Goal: Task Accomplishment & Management: Manage account settings

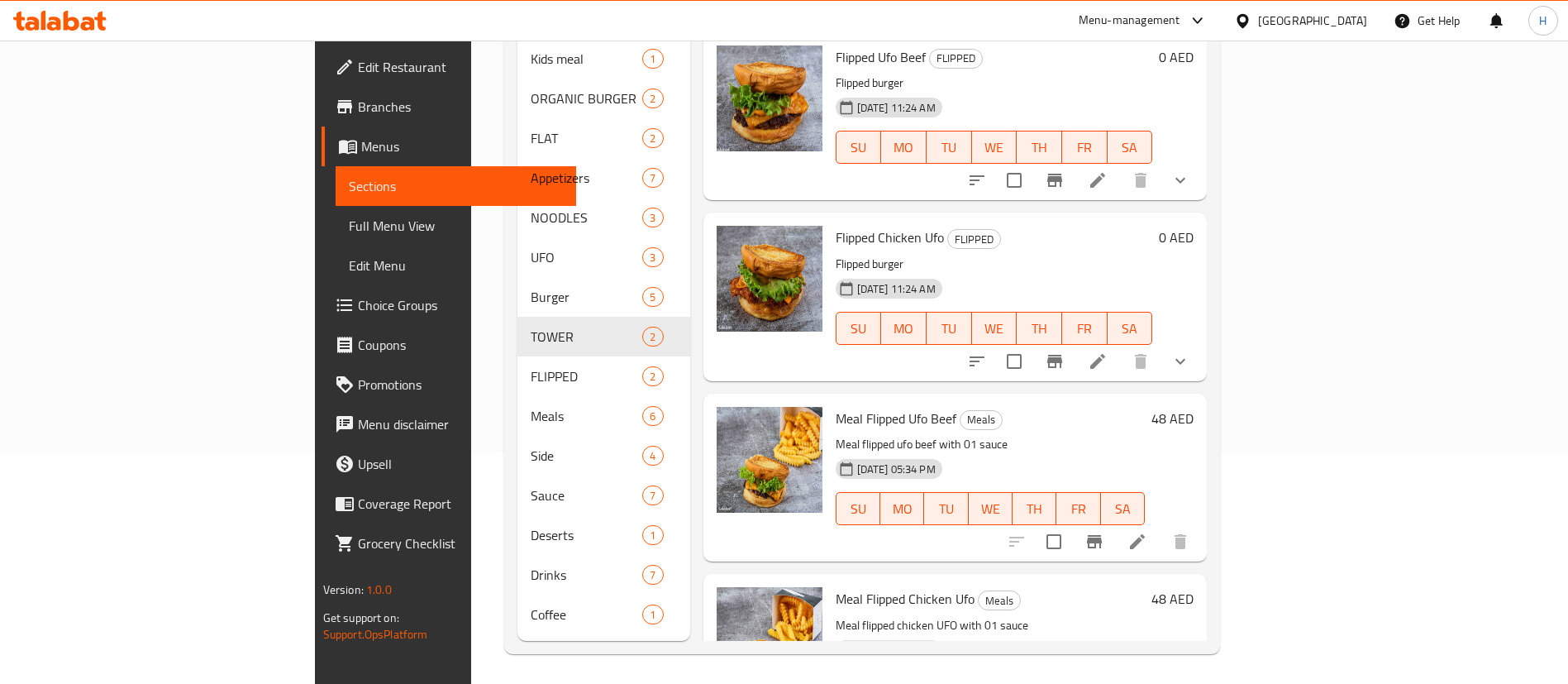
scroll to position [81, 0]
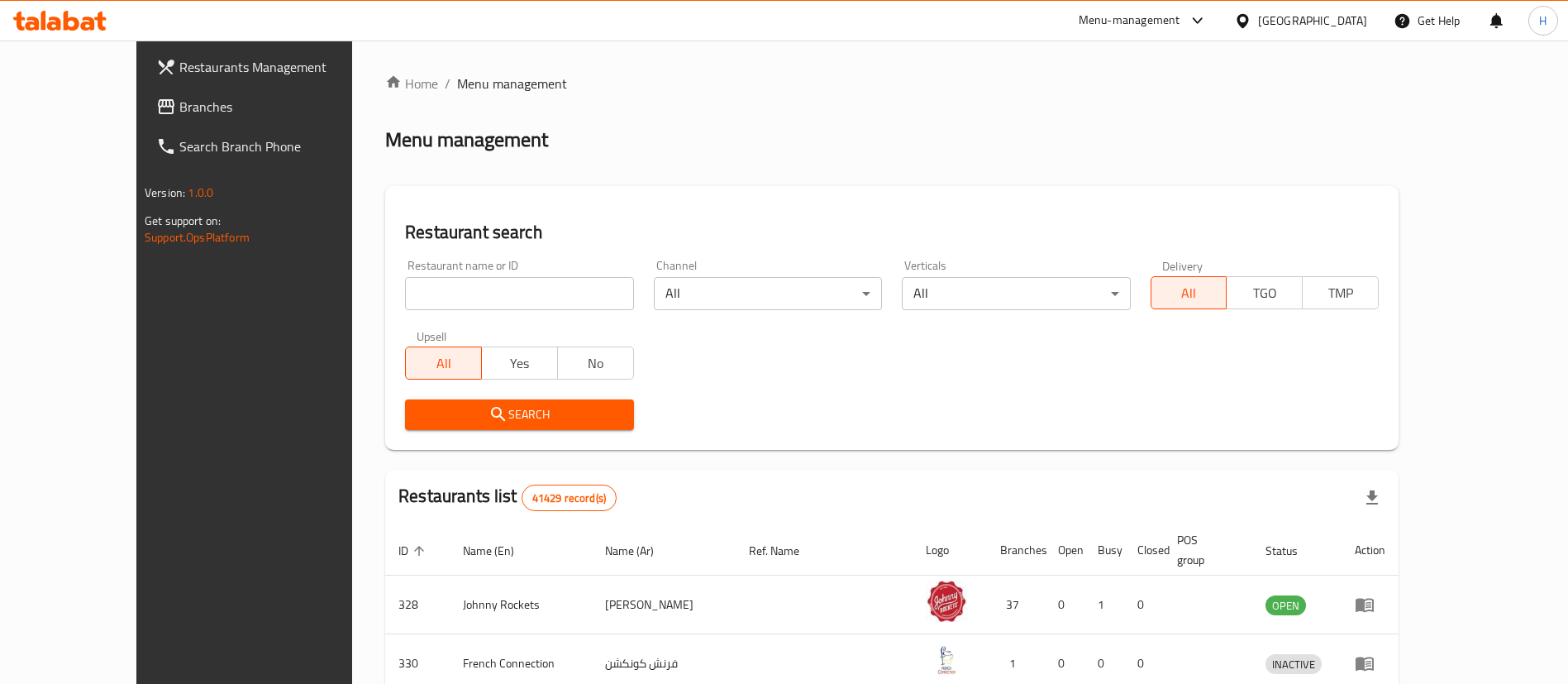
click at [143, 84] on link "Restaurants Management" at bounding box center [270, 66] width 255 height 39
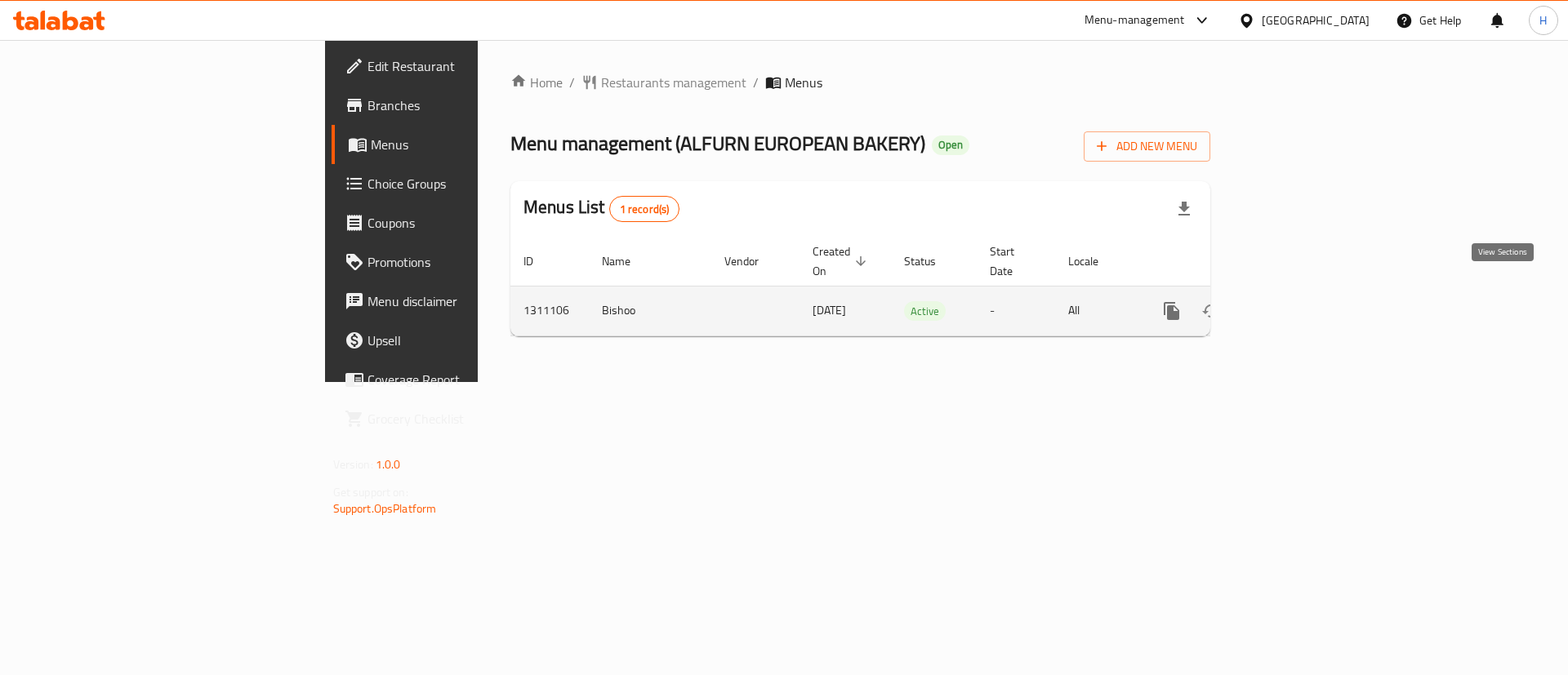
click at [1309, 305] on link "enhanced table" at bounding box center [1289, 311] width 39 height 39
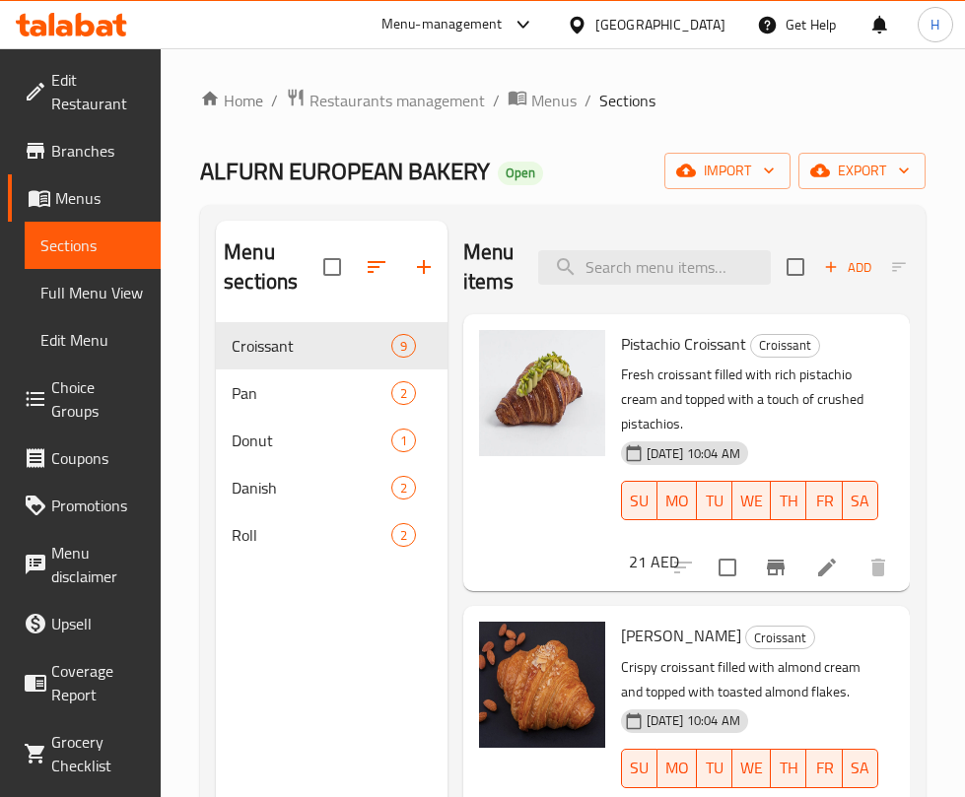
click at [638, 248] on div "Menu items Add Sort Manage items" at bounding box center [686, 268] width 446 height 94
click at [642, 266] on input "search" at bounding box center [654, 267] width 233 height 34
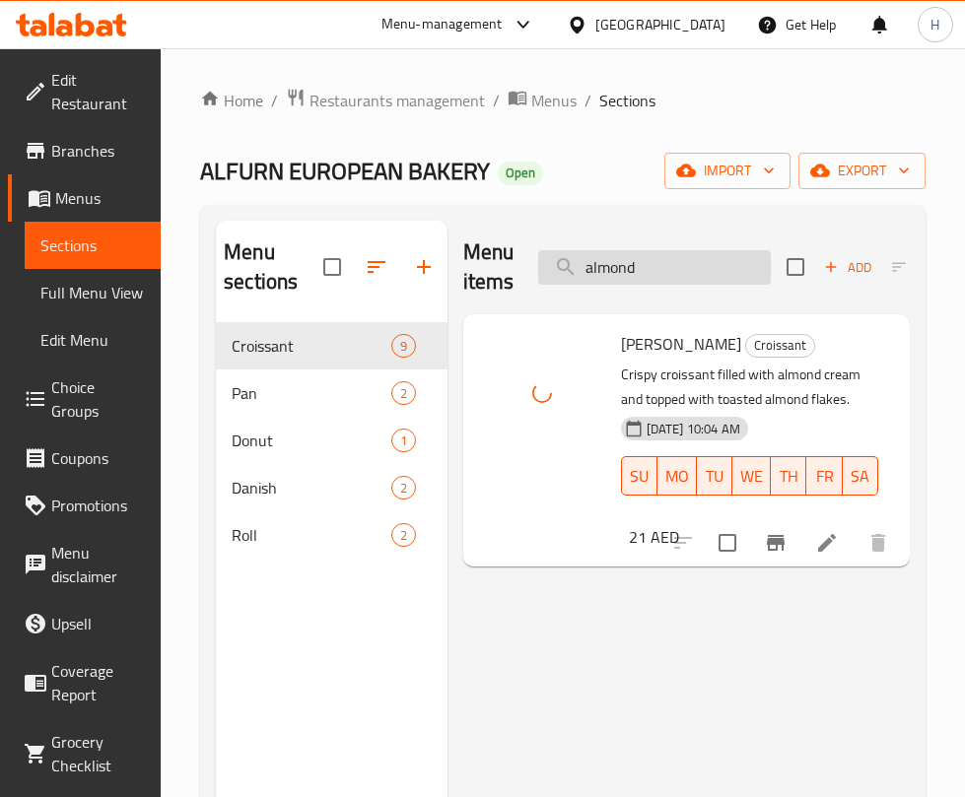
click at [647, 267] on input "almond" at bounding box center [654, 267] width 233 height 34
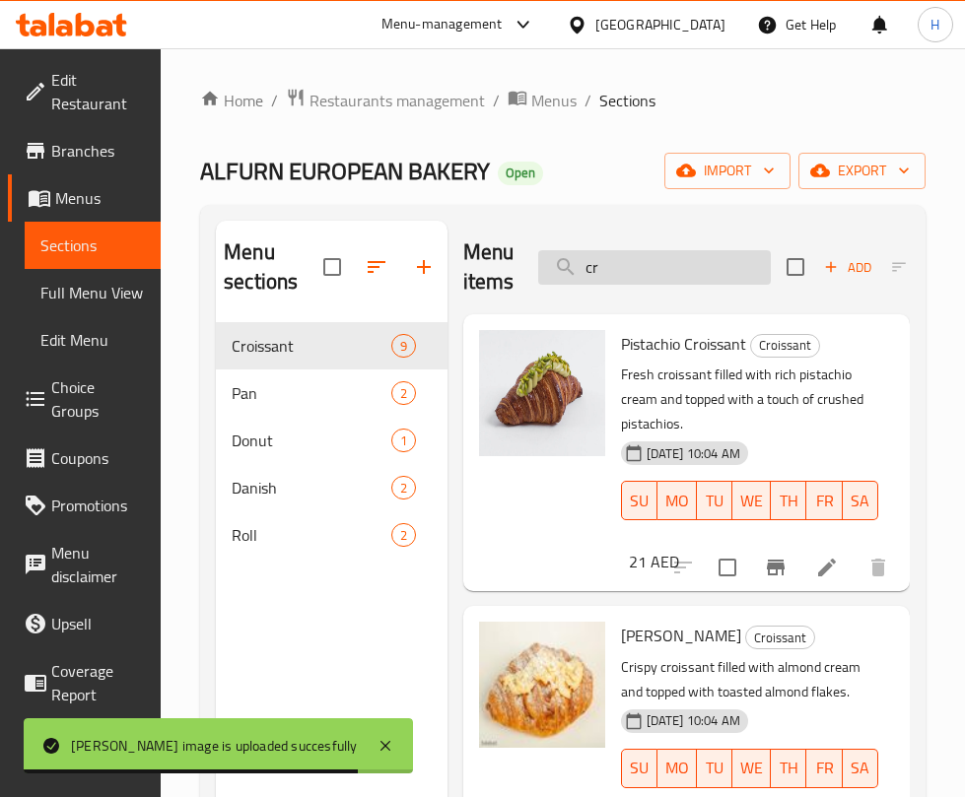
type input "c"
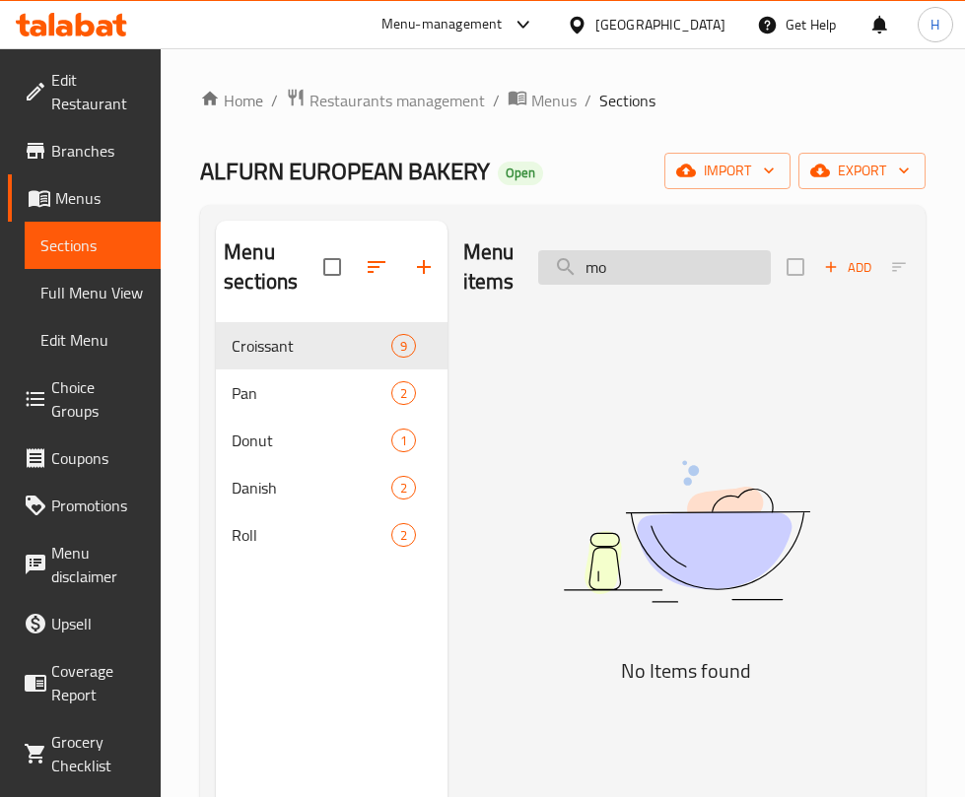
type input "m"
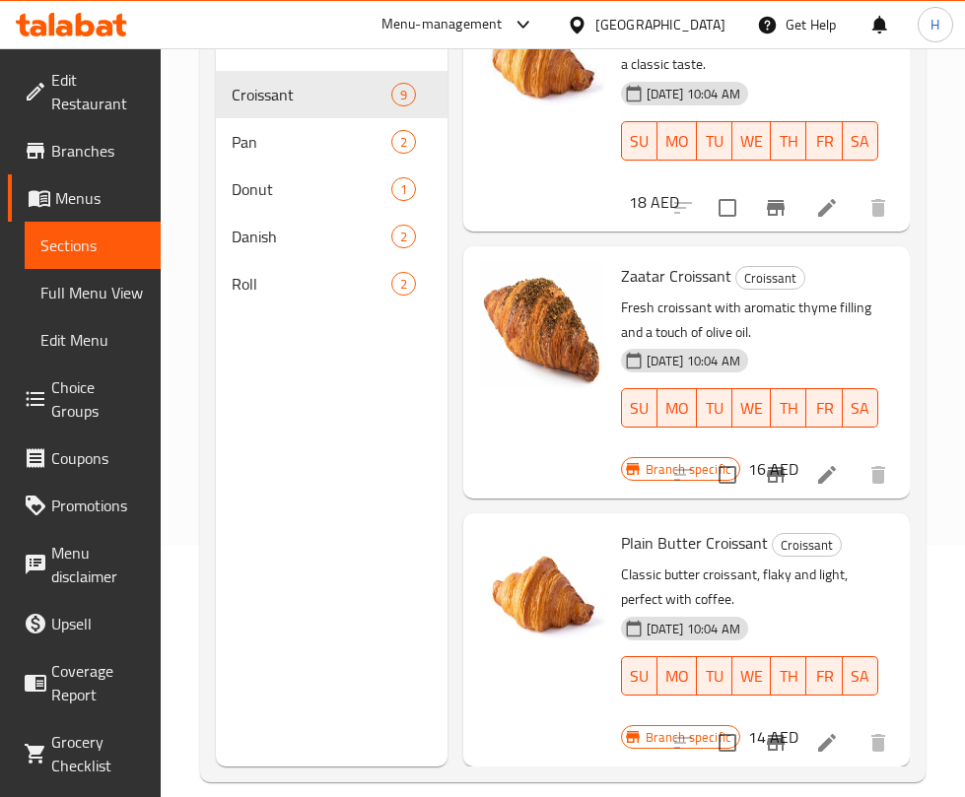
scroll to position [276, 0]
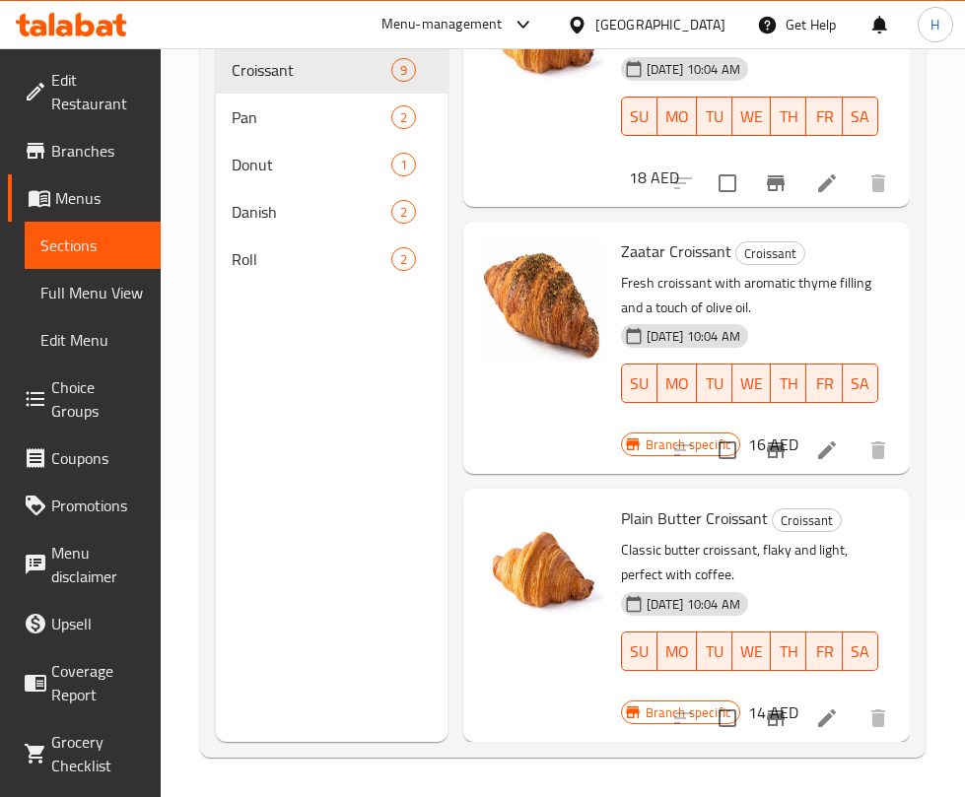
click at [855, 534] on div "Plain Butter Croissant Croissant Classic butter croissant, flaky and light, per…" at bounding box center [749, 601] width 273 height 209
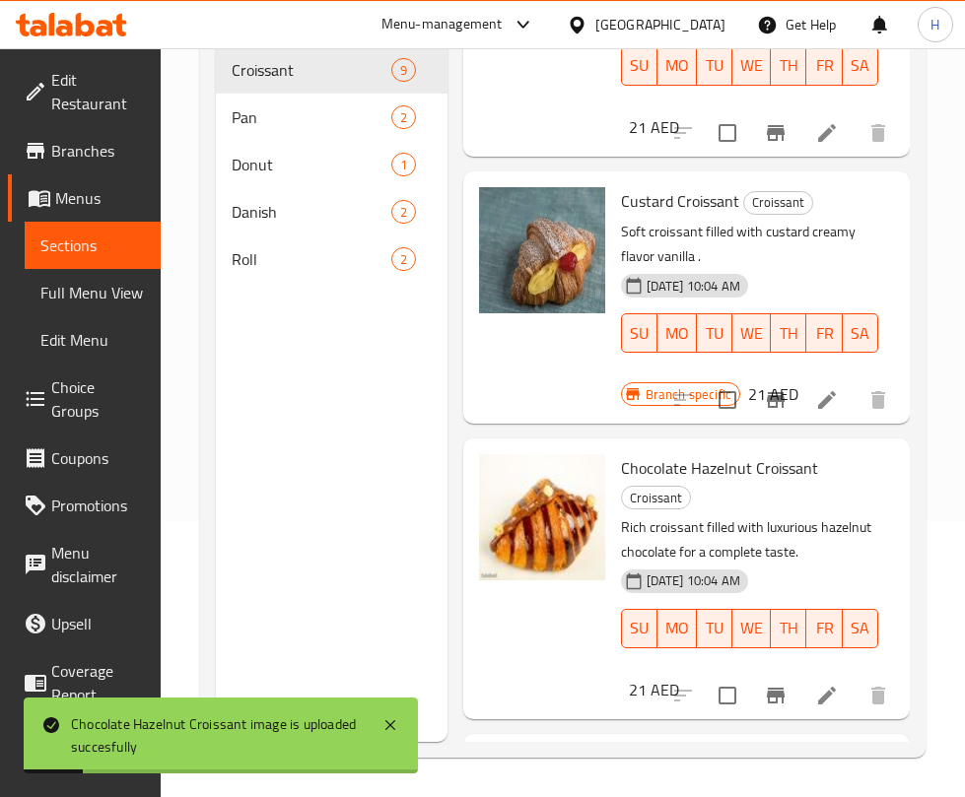
scroll to position [416, 0]
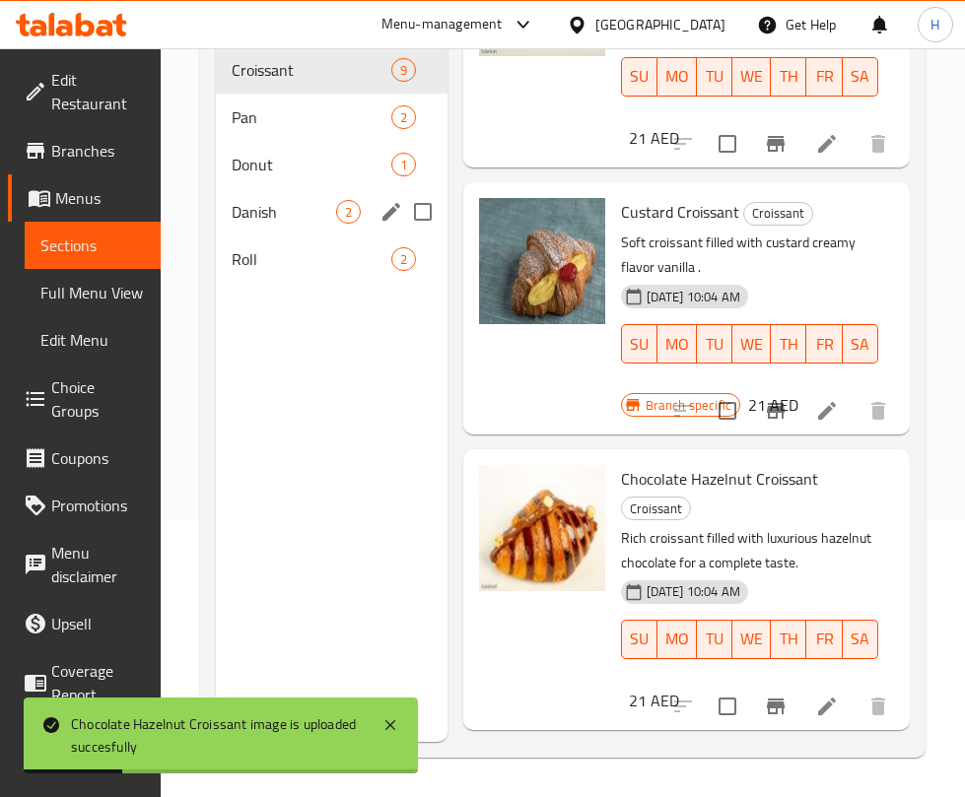
click at [265, 232] on div "Danish 2" at bounding box center [332, 211] width 232 height 47
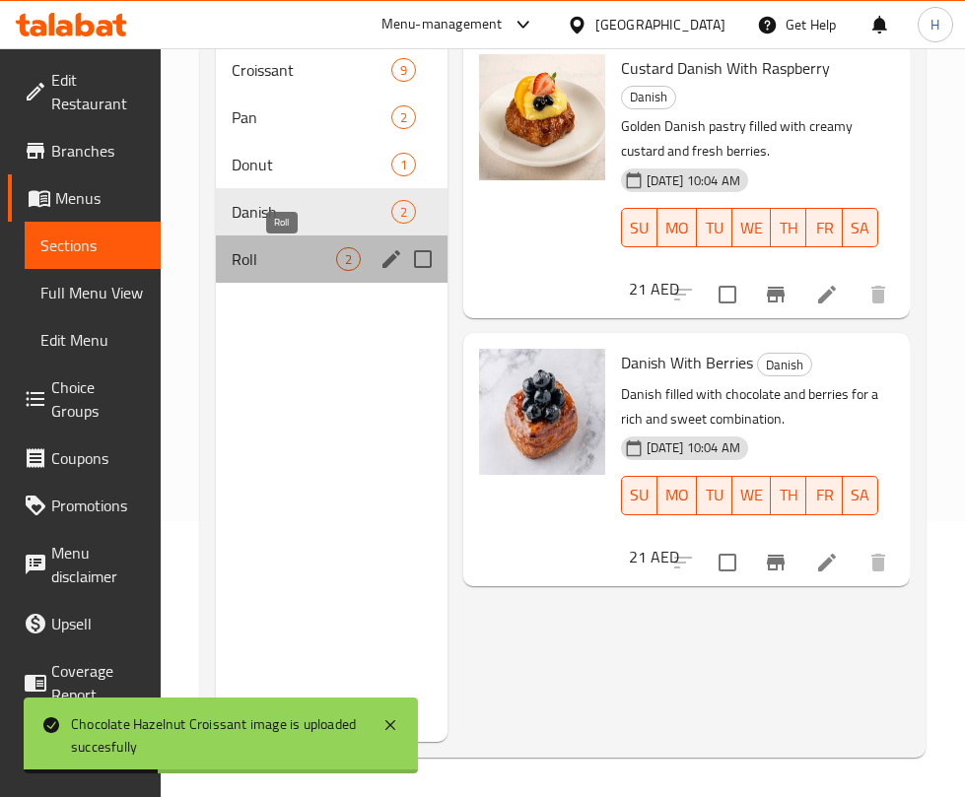
click at [290, 252] on span "Roll" at bounding box center [283, 259] width 103 height 24
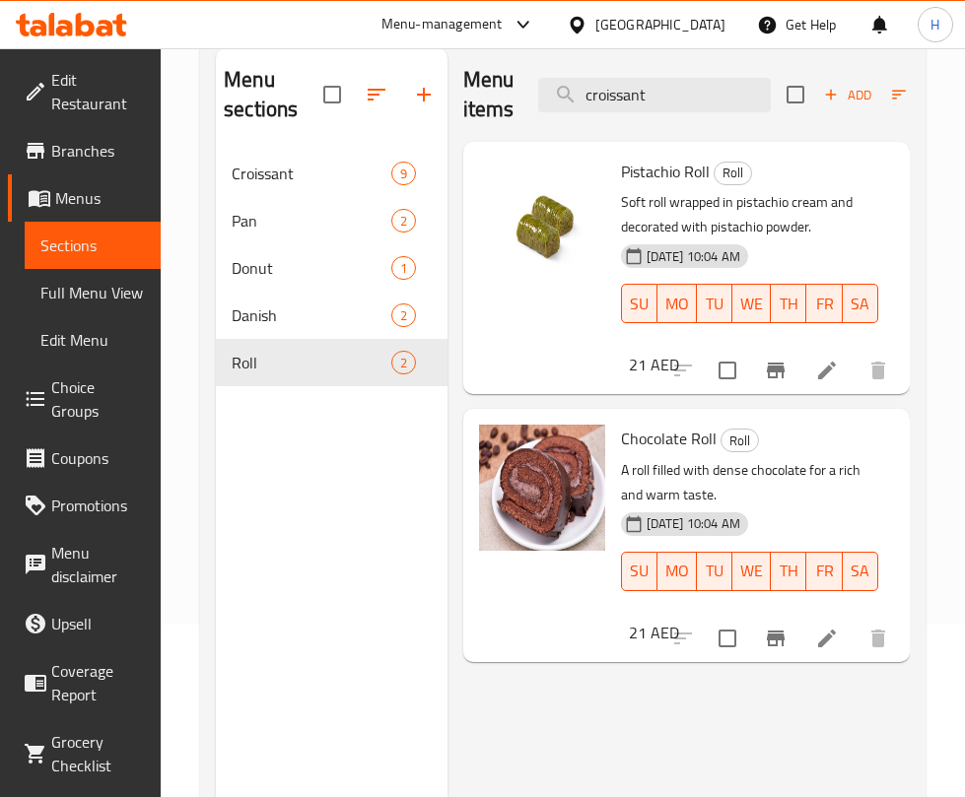
scroll to position [128, 0]
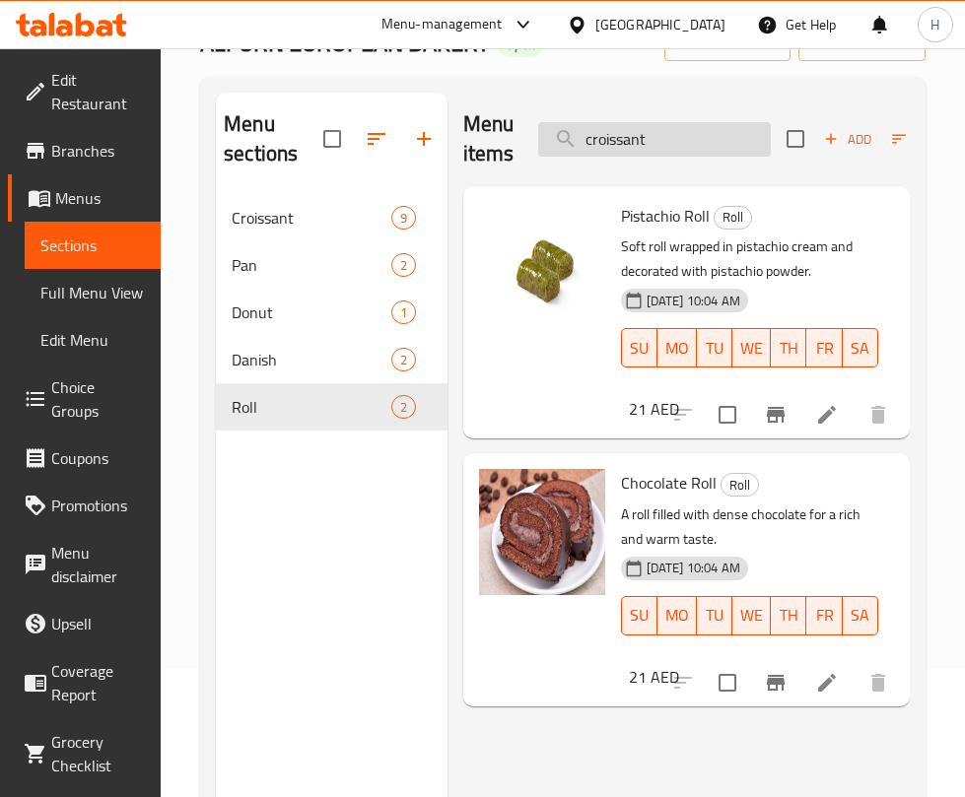
click at [686, 136] on input "croissant" at bounding box center [654, 139] width 233 height 34
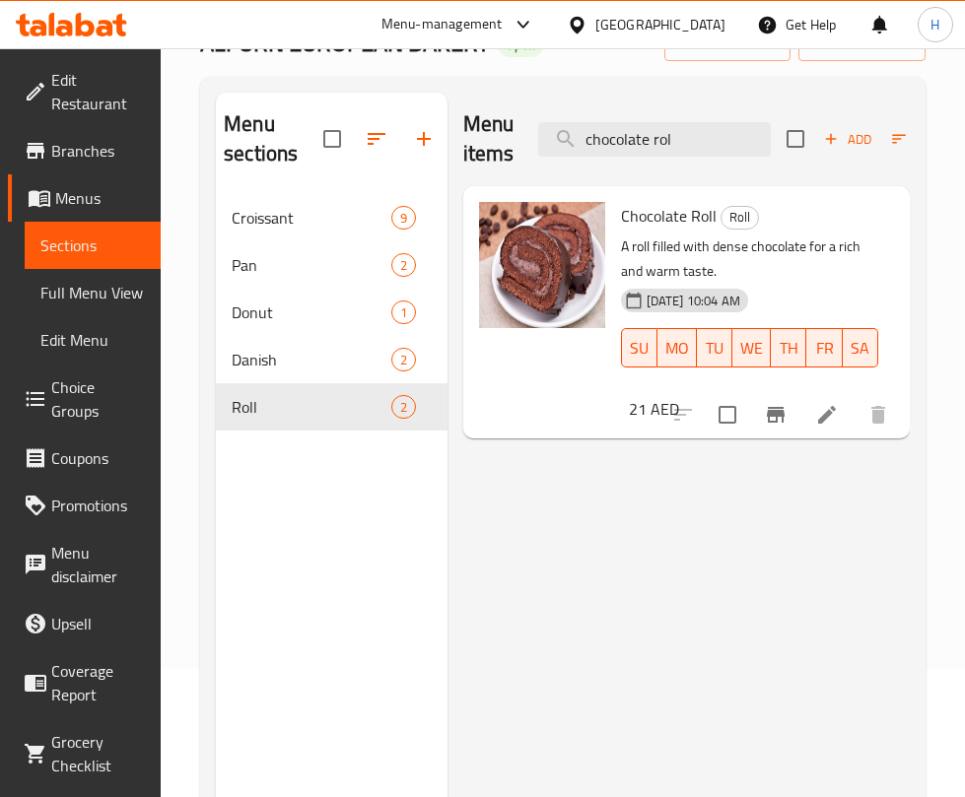
drag, startPoint x: 893, startPoint y: 533, endPoint x: 711, endPoint y: 269, distance: 320.3
click at [894, 533] on div "Menu items chocolate rol Add Sort Manage items Chocolate Roll Roll A roll fille…" at bounding box center [678, 491] width 462 height 797
click at [636, 133] on input "chocolate rol" at bounding box center [654, 139] width 233 height 34
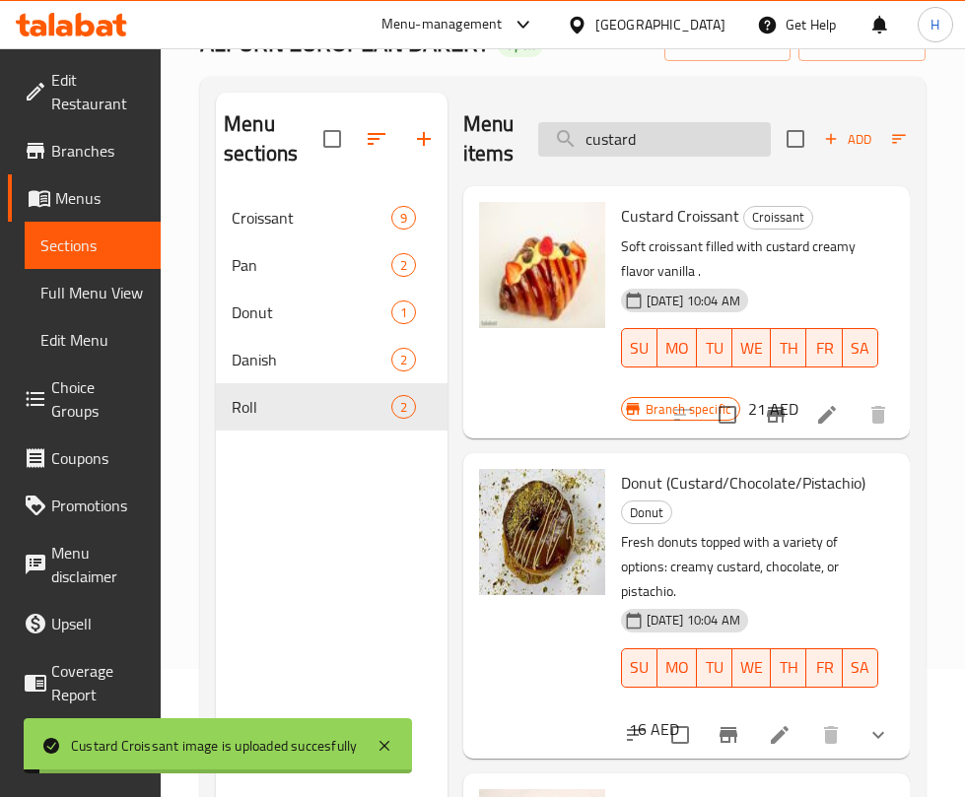
click at [670, 131] on input "custard" at bounding box center [654, 139] width 233 height 34
click at [674, 131] on input "custard" at bounding box center [654, 139] width 233 height 34
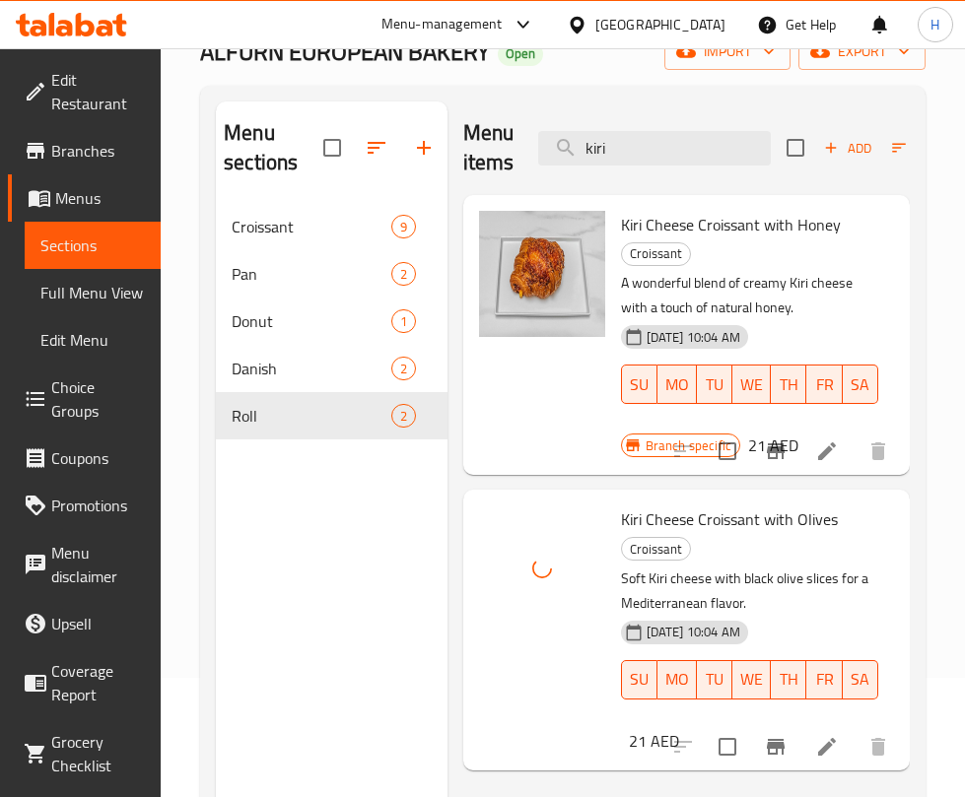
scroll to position [0, 0]
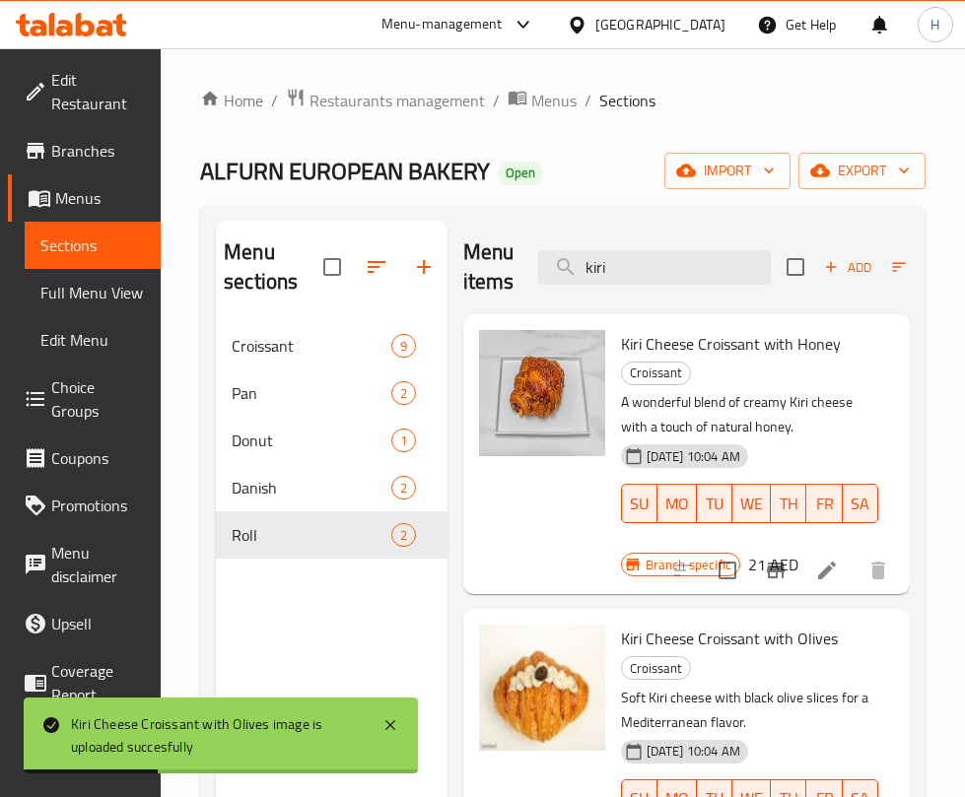
click at [810, 384] on h6 "Kiri Cheese Croissant with Honey Croissant" at bounding box center [749, 357] width 257 height 55
click at [648, 283] on input "kiri" at bounding box center [654, 267] width 233 height 34
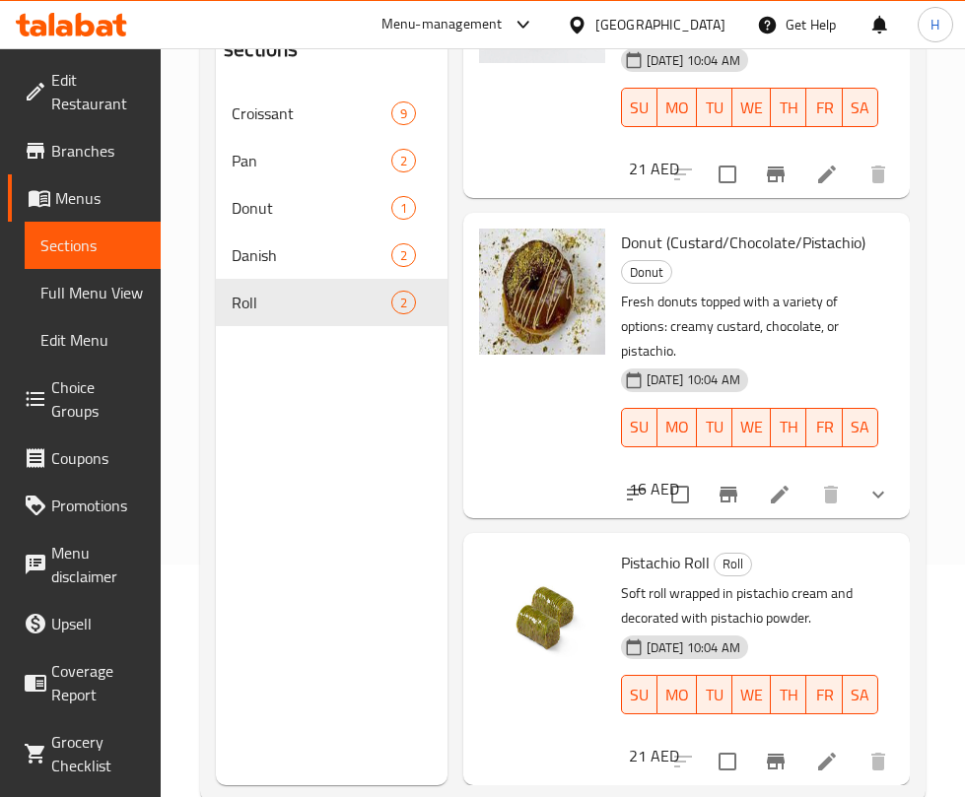
scroll to position [276, 0]
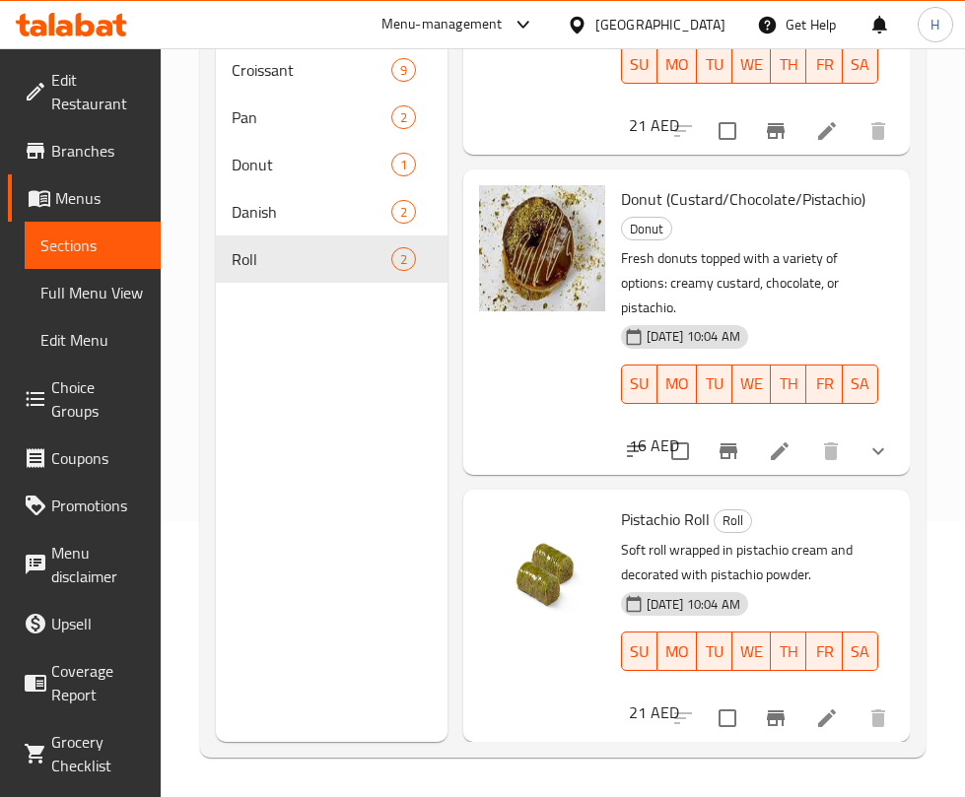
drag, startPoint x: 839, startPoint y: 545, endPoint x: 832, endPoint y: 503, distance: 42.0
click at [839, 545] on p "Soft roll wrapped in pistachio cream and decorated with pistachio powder." at bounding box center [749, 562] width 257 height 49
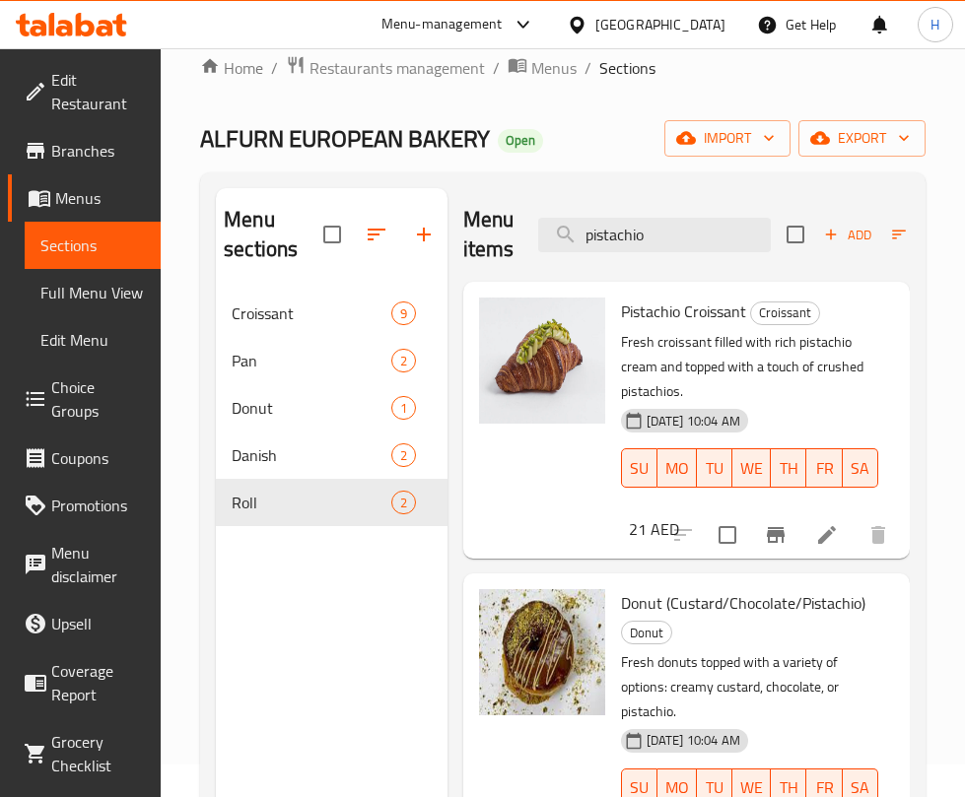
scroll to position [0, 0]
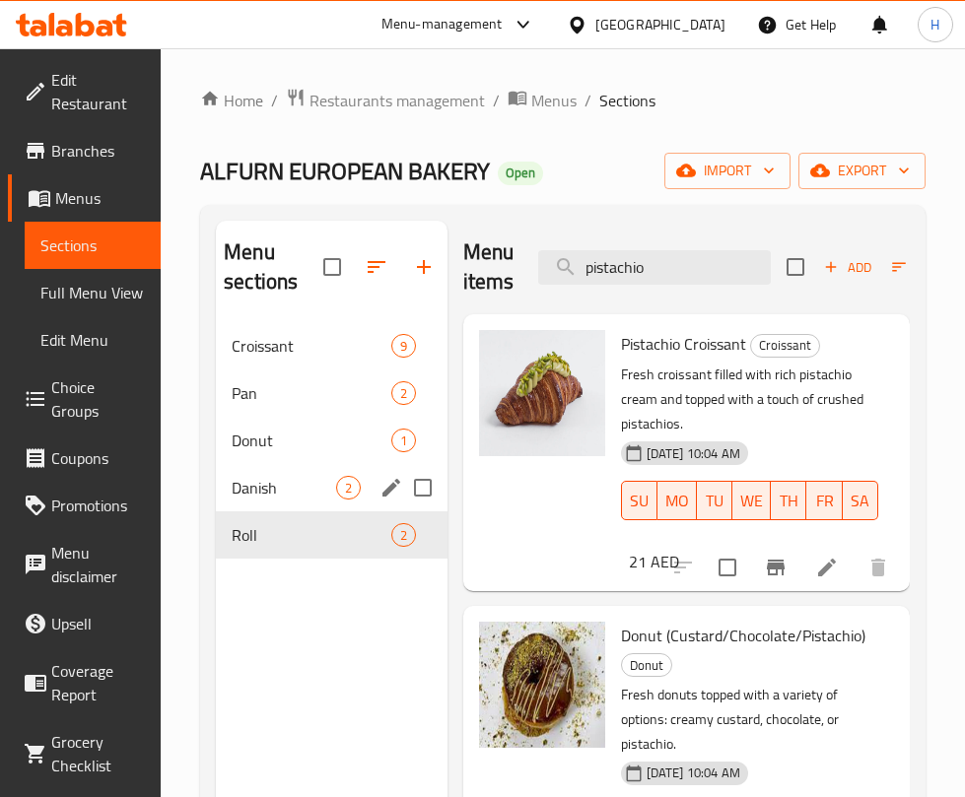
click at [271, 478] on span "Danish" at bounding box center [283, 488] width 103 height 24
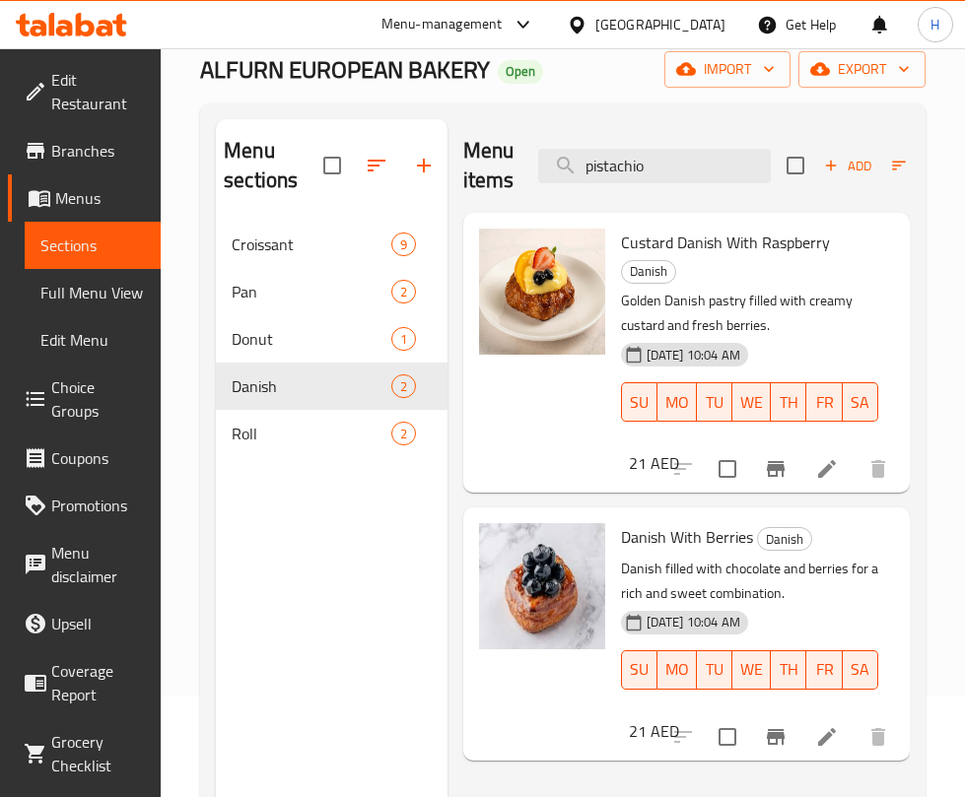
scroll to position [148, 0]
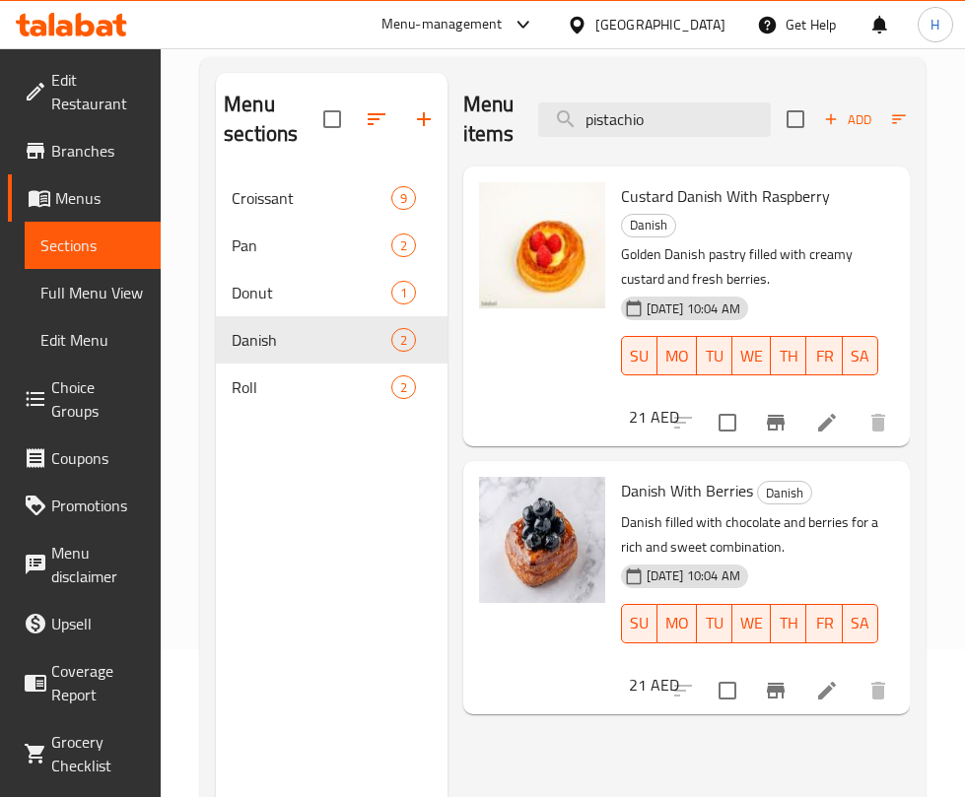
click at [804, 247] on p "Golden Danish pastry filled with creamy custard and fresh berries." at bounding box center [749, 266] width 257 height 49
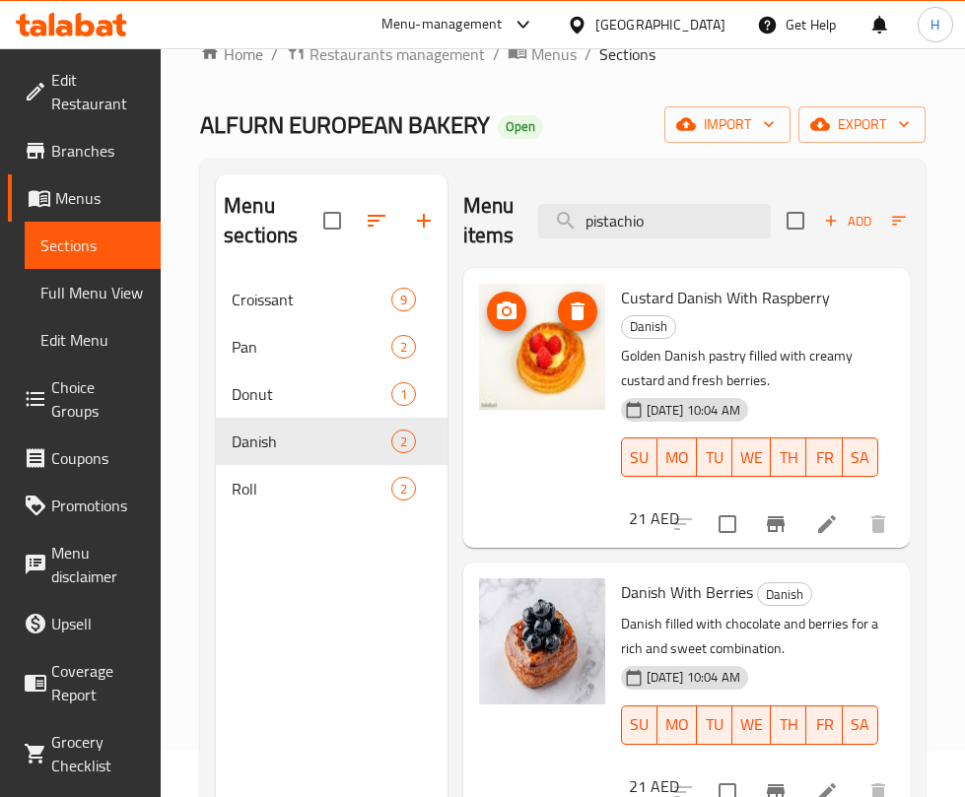
scroll to position [0, 0]
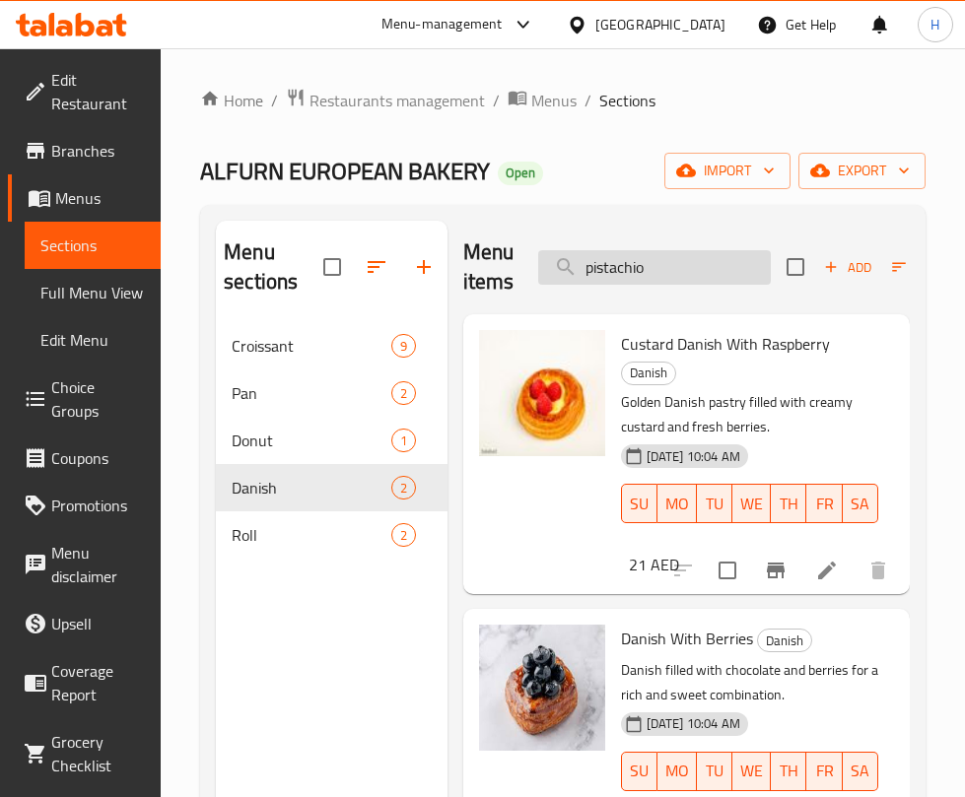
click at [678, 257] on input "pistachio" at bounding box center [654, 267] width 233 height 34
click at [720, 257] on input "pistachio" at bounding box center [654, 267] width 233 height 34
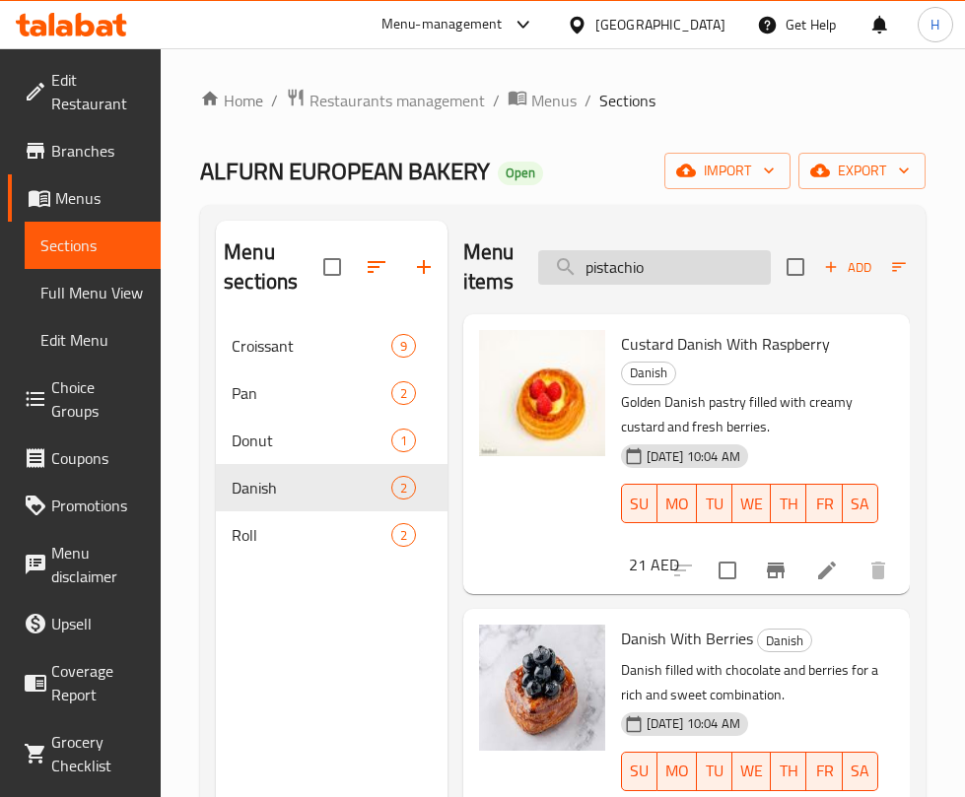
click at [718, 257] on input "pistachio" at bounding box center [654, 267] width 233 height 34
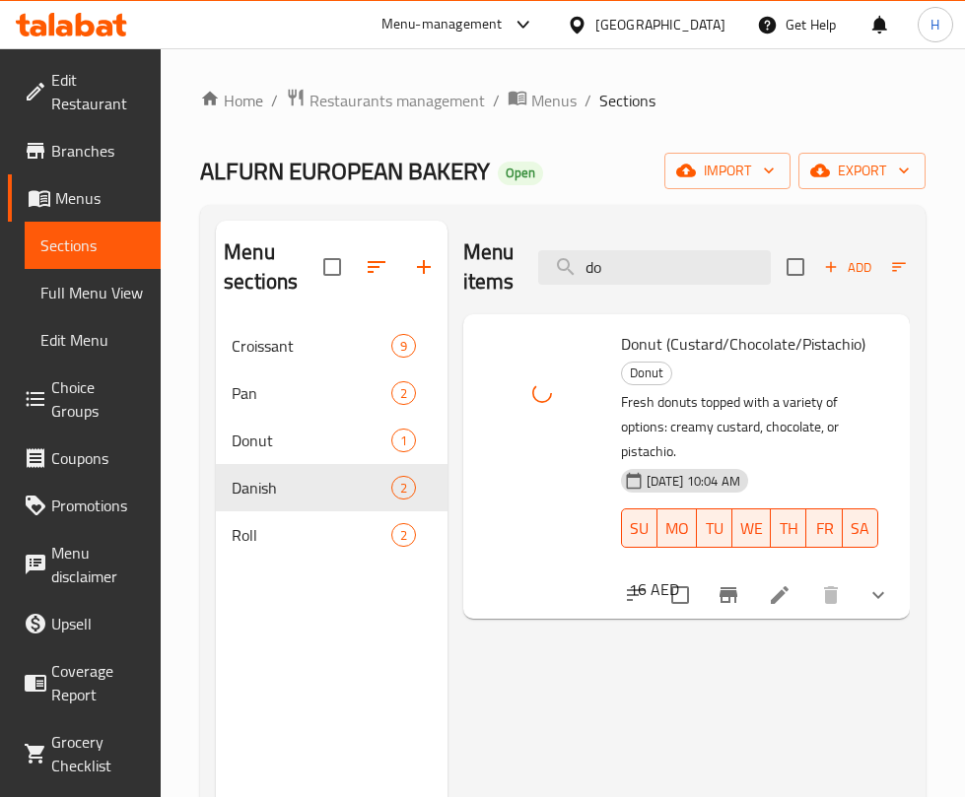
click at [868, 596] on icon "show more" at bounding box center [878, 595] width 24 height 24
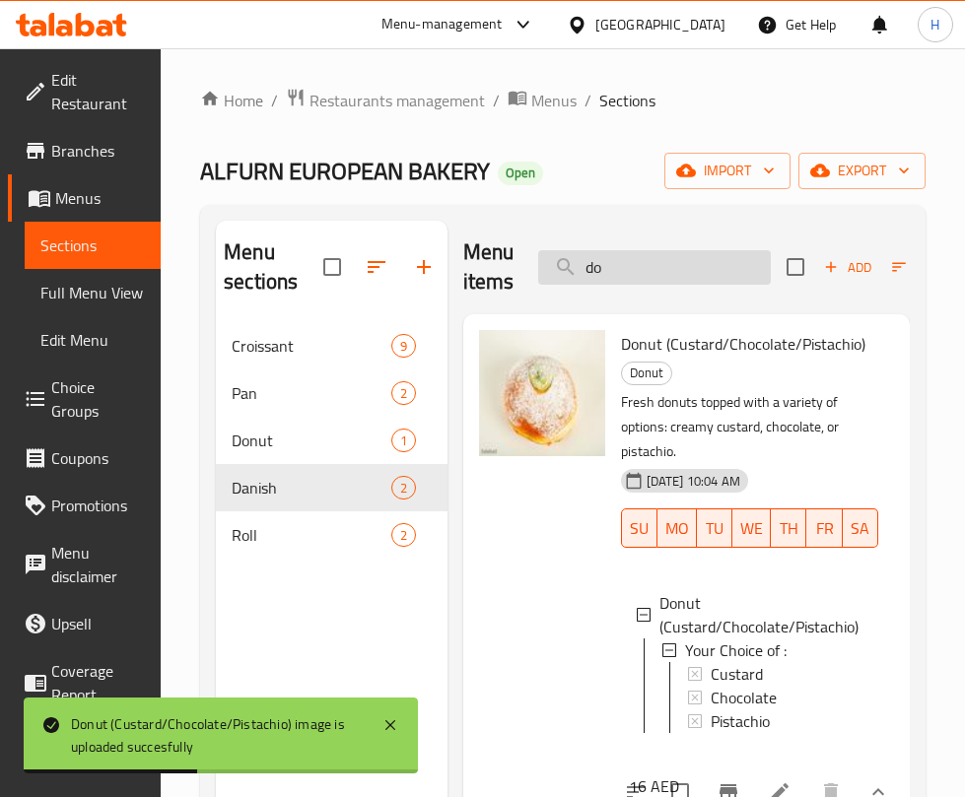
click at [631, 264] on input "do" at bounding box center [654, 267] width 233 height 34
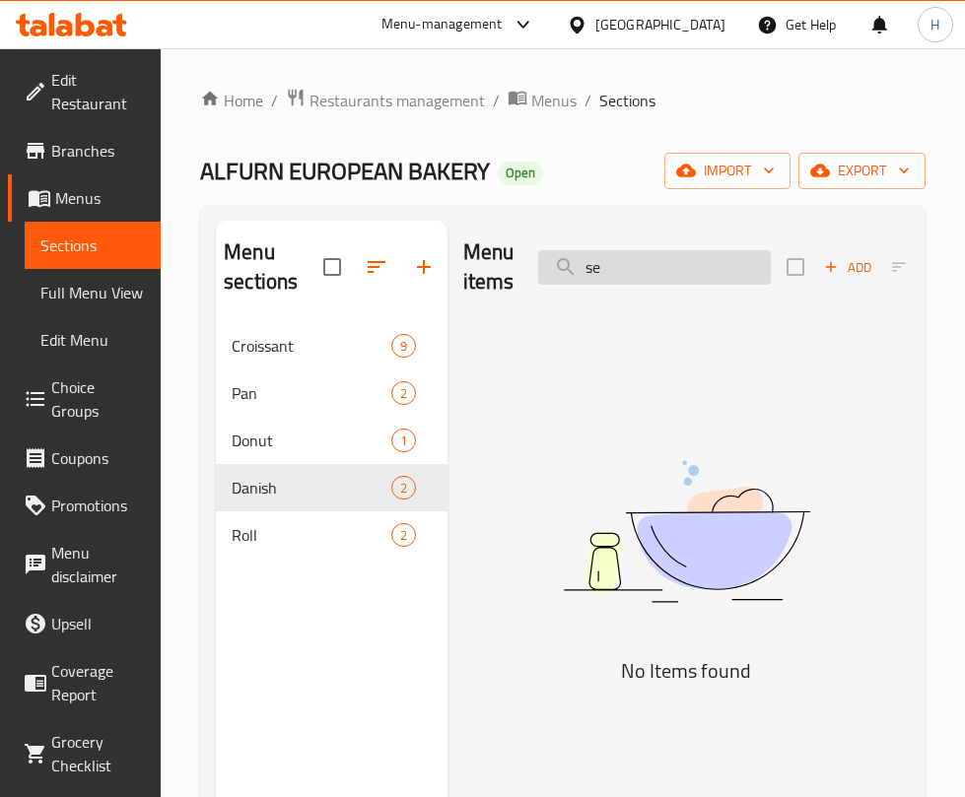
type input "s"
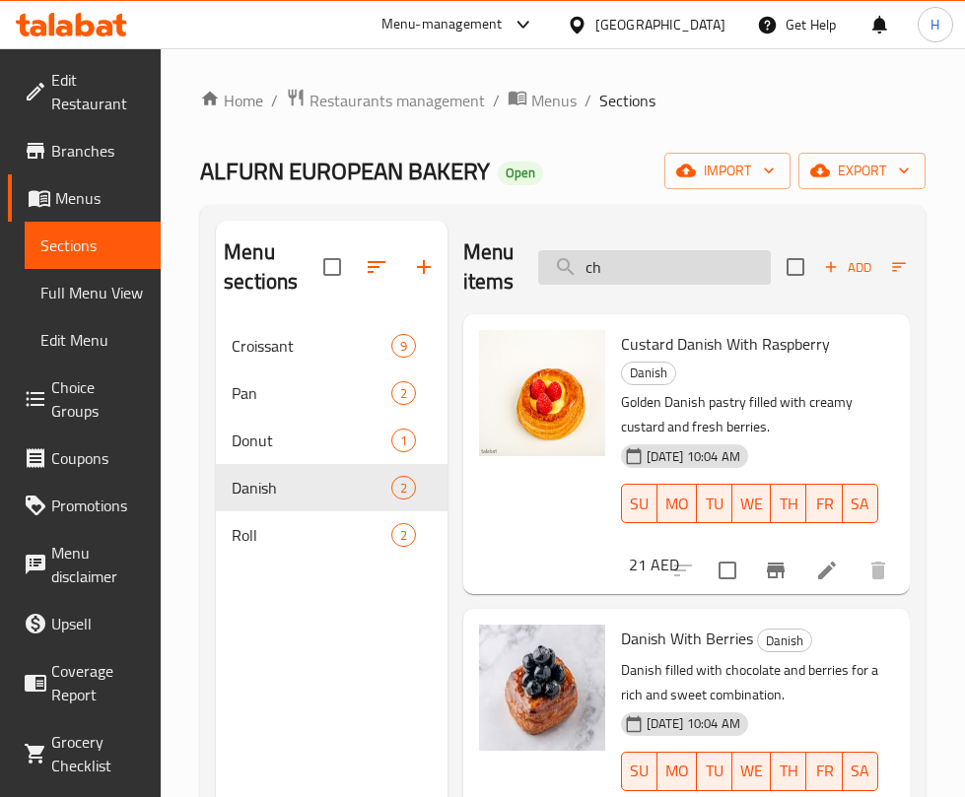
type input "c"
click at [312, 530] on span "Roll" at bounding box center [283, 535] width 103 height 24
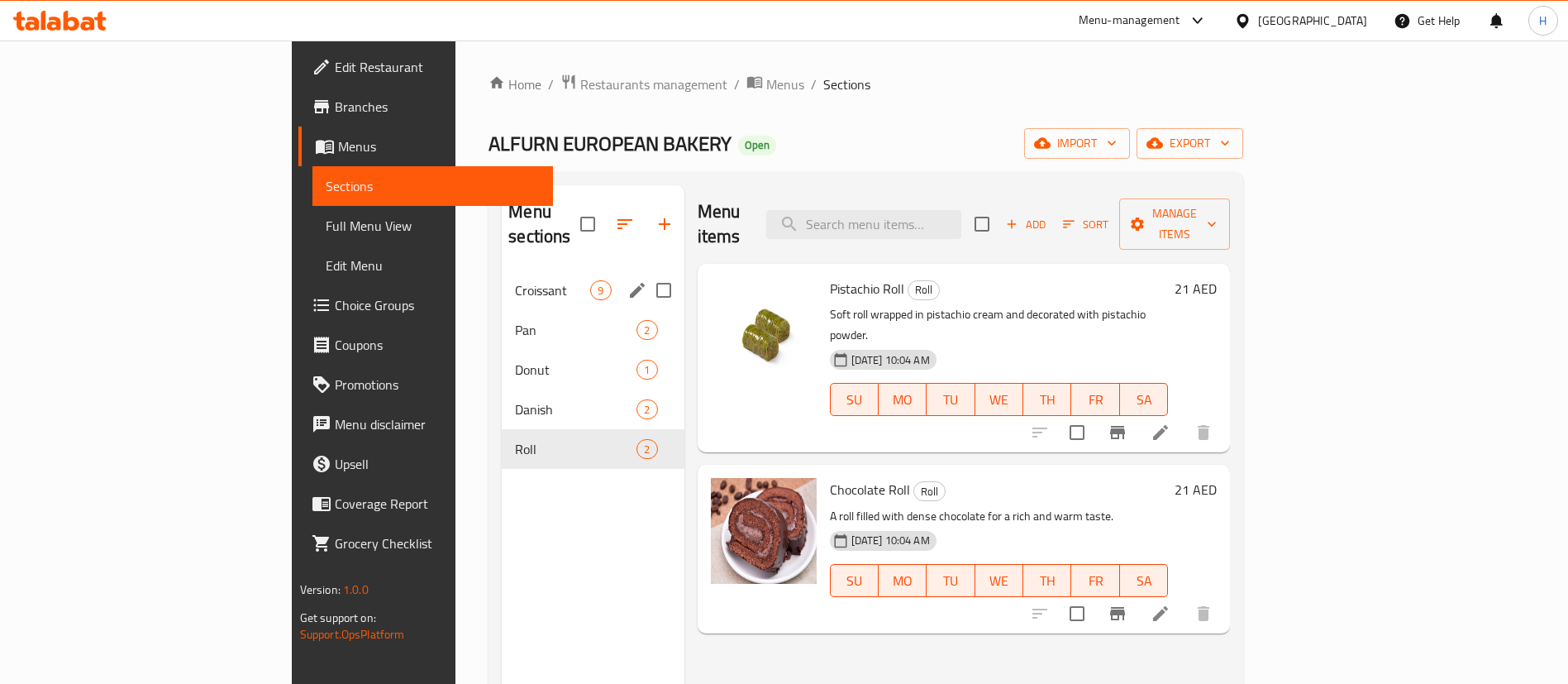
click at [515, 280] on span "Croissant" at bounding box center [553, 290] width 76 height 20
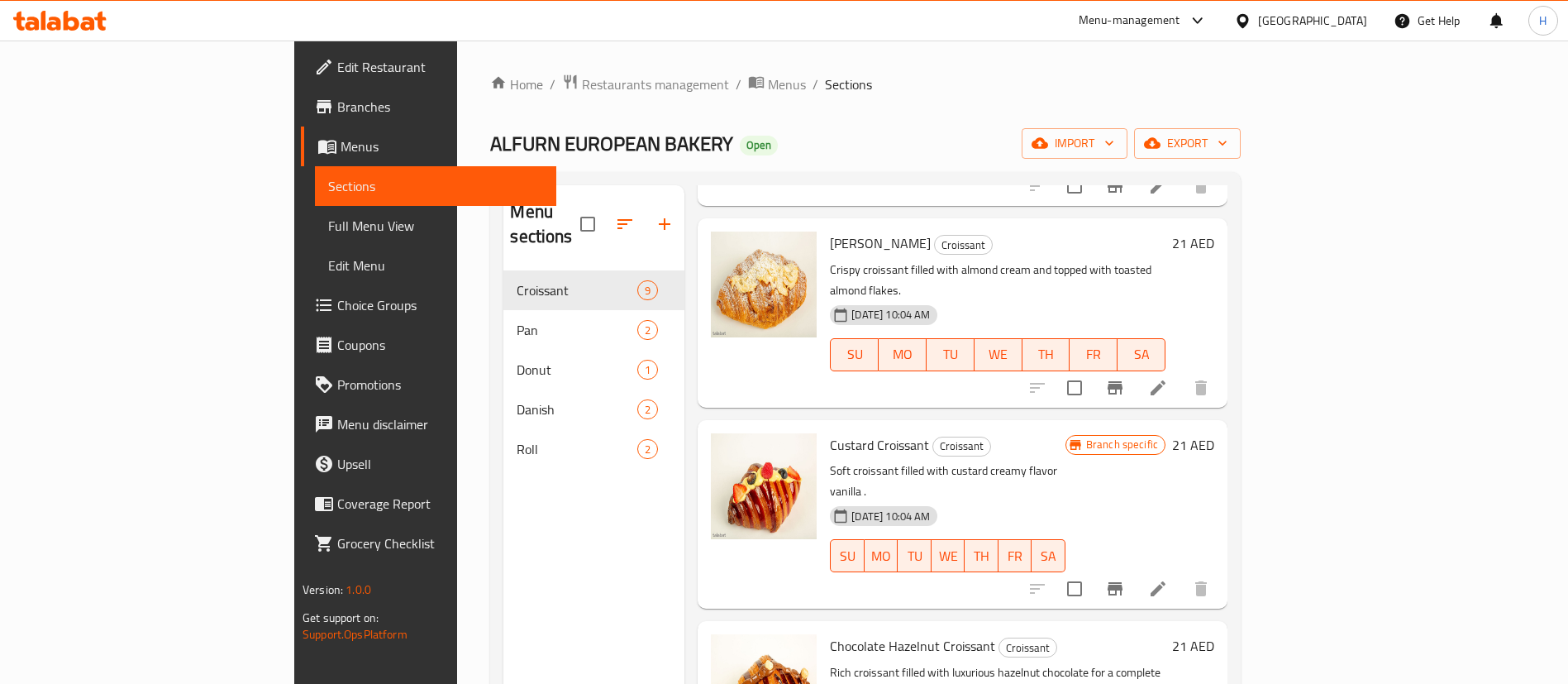
scroll to position [248, 0]
click at [711, 431] on img at bounding box center [763, 484] width 106 height 106
